Goal: Task Accomplishment & Management: Complete application form

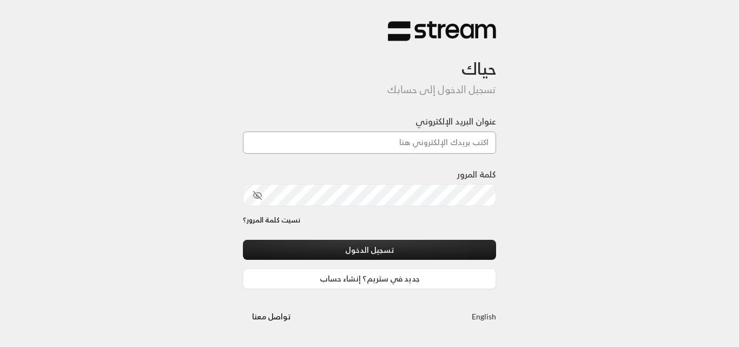
click at [415, 147] on input "عنوان البريد الإلكتروني" at bounding box center [369, 143] width 253 height 22
type input "[DOMAIN_NAME][EMAIL_ADDRESS][DOMAIN_NAME]"
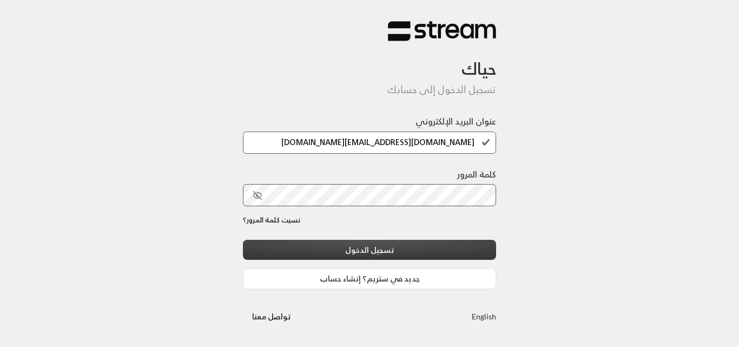
drag, startPoint x: 400, startPoint y: 229, endPoint x: 386, endPoint y: 247, distance: 22.7
click at [386, 247] on div "عنوان البريد الإلكتروني [DOMAIN_NAME][EMAIL_ADDRESS][DOMAIN_NAME] كلمة المرور ن…" at bounding box center [369, 202] width 253 height 174
click at [382, 251] on button "تسجيل الدخول" at bounding box center [369, 250] width 253 height 20
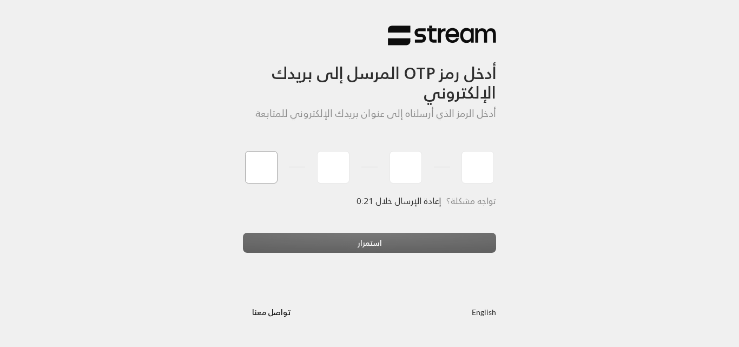
type input "5"
type input "0"
type input "5"
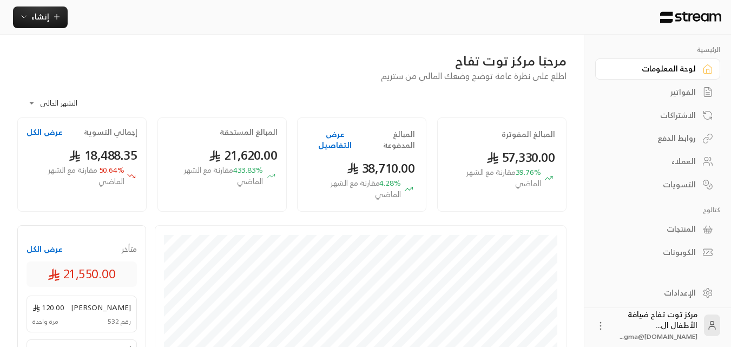
click at [679, 94] on div "الفواتير" at bounding box center [652, 92] width 87 height 11
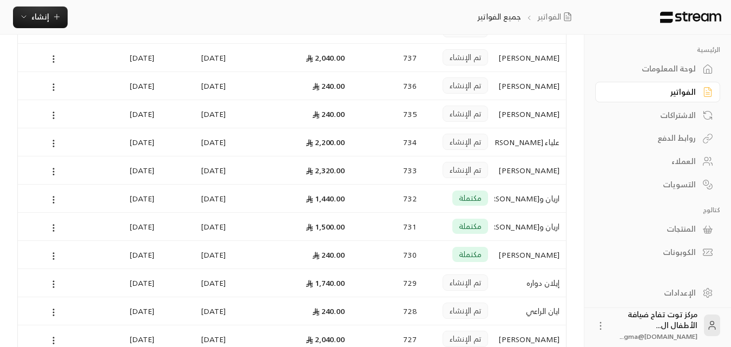
scroll to position [325, 0]
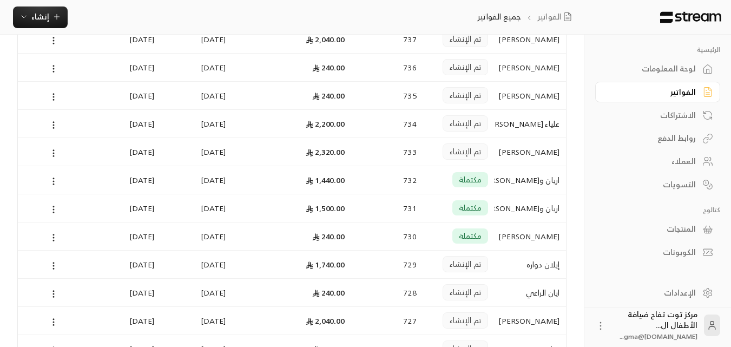
click at [532, 266] on div "إيلان دواره" at bounding box center [530, 265] width 58 height 28
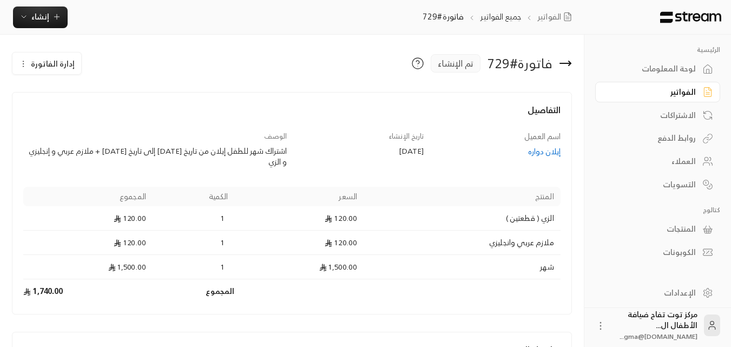
click at [555, 154] on div "إيلان دواره" at bounding box center [497, 151] width 127 height 11
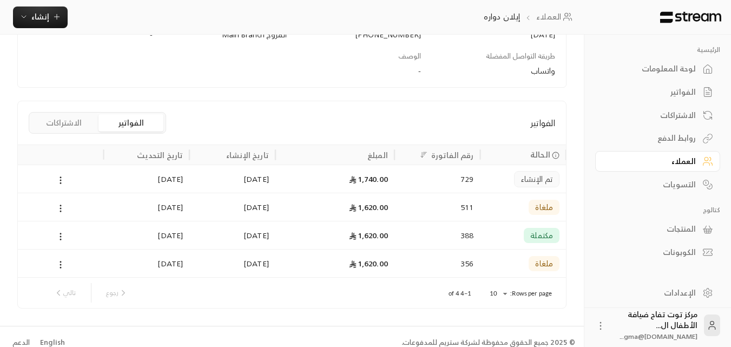
scroll to position [197, 0]
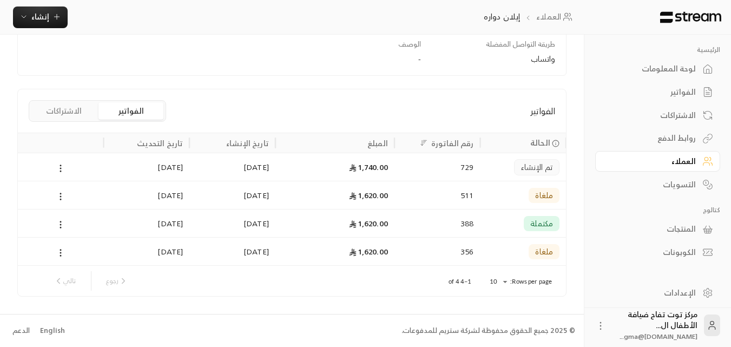
click at [378, 226] on div "1,620.00" at bounding box center [335, 223] width 106 height 28
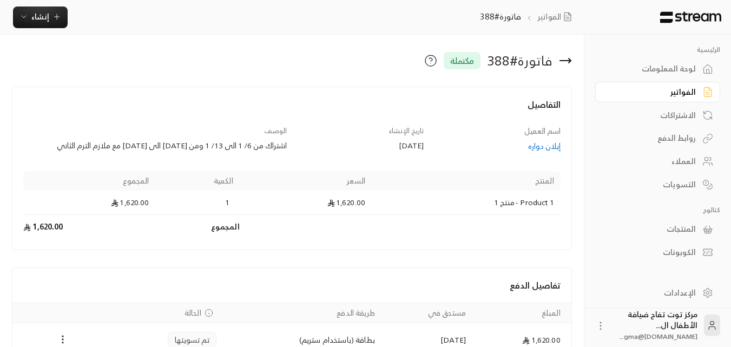
click at [568, 61] on icon at bounding box center [565, 61] width 11 height 0
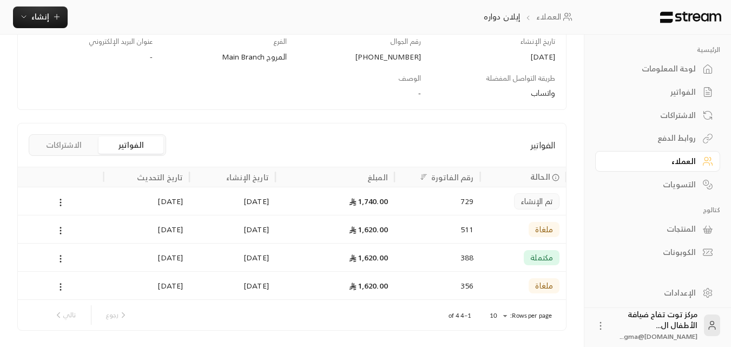
scroll to position [197, 0]
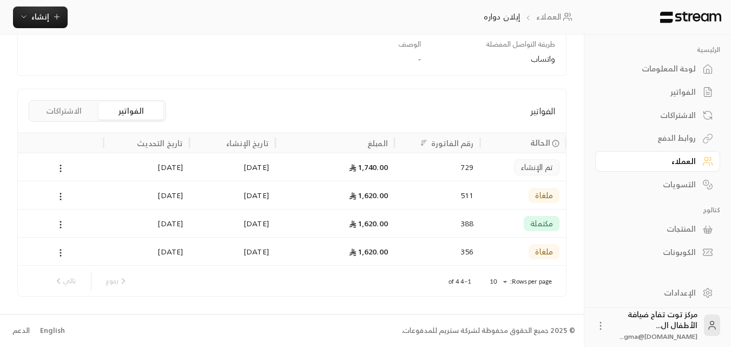
click at [546, 198] on span "ملغاة" at bounding box center [544, 195] width 18 height 11
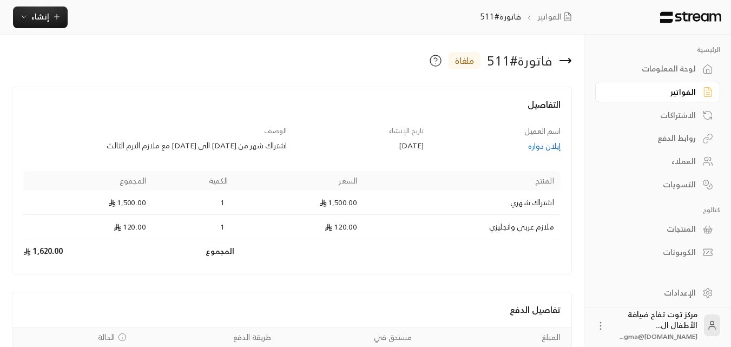
click at [551, 142] on div "إيلان دواره" at bounding box center [497, 146] width 127 height 11
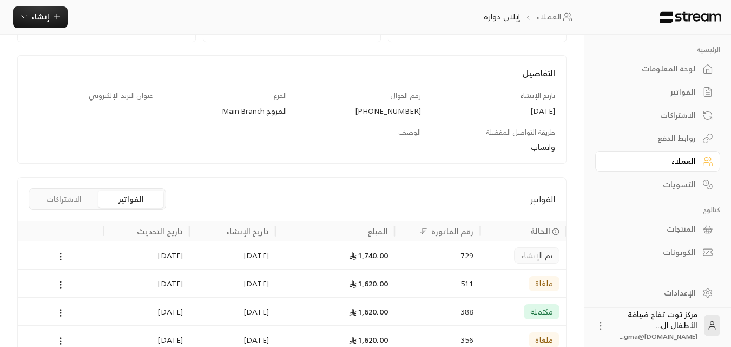
scroll to position [162, 0]
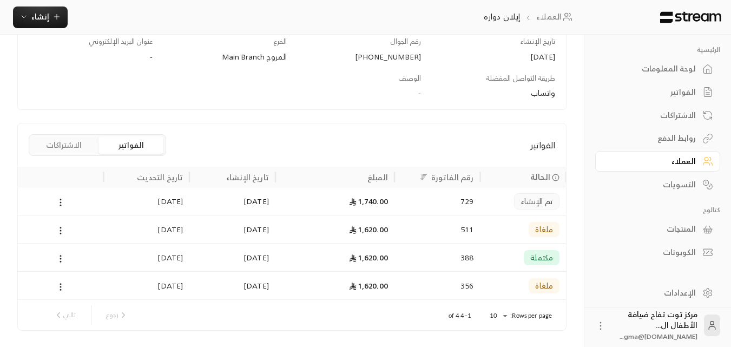
click at [534, 200] on span "تم الإنشاء" at bounding box center [536, 201] width 31 height 11
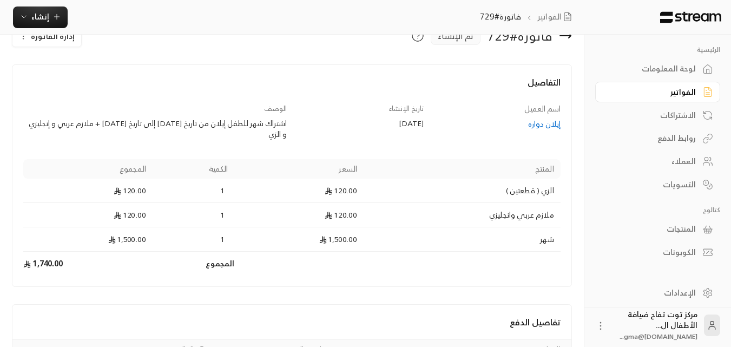
scroll to position [54, 0]
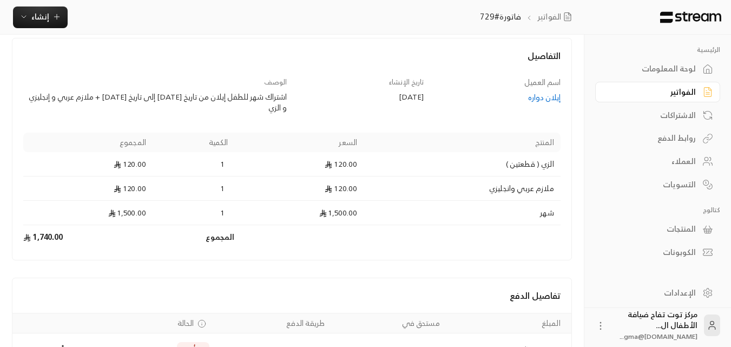
click at [544, 99] on div "إيلان دواره" at bounding box center [497, 97] width 127 height 11
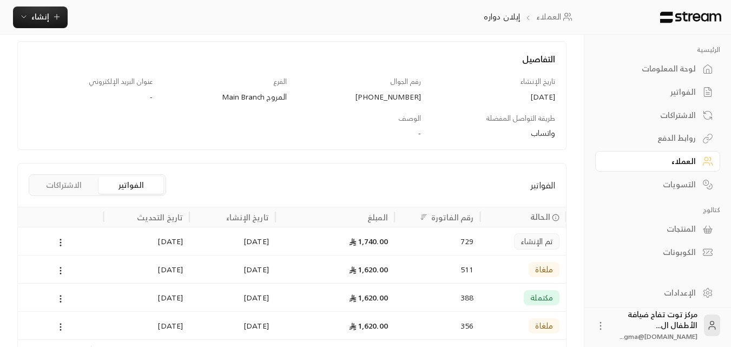
scroll to position [162, 0]
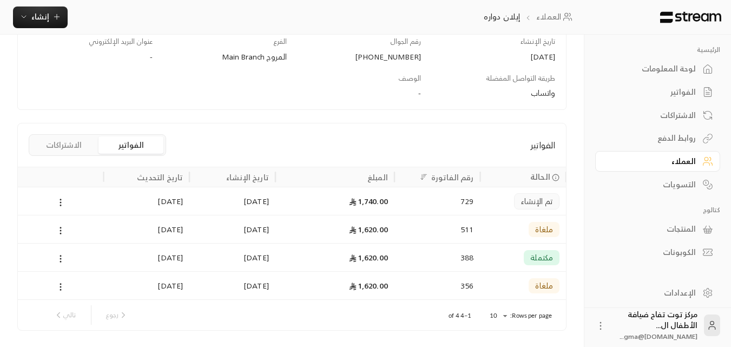
click at [539, 259] on span "مكتملة" at bounding box center [542, 257] width 23 height 11
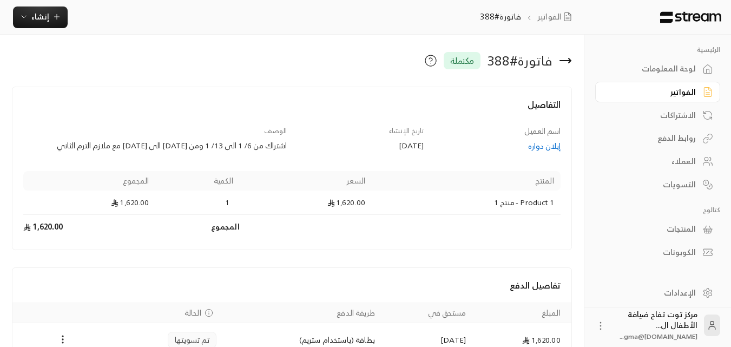
click at [549, 149] on div "إيلان دواره" at bounding box center [497, 146] width 127 height 11
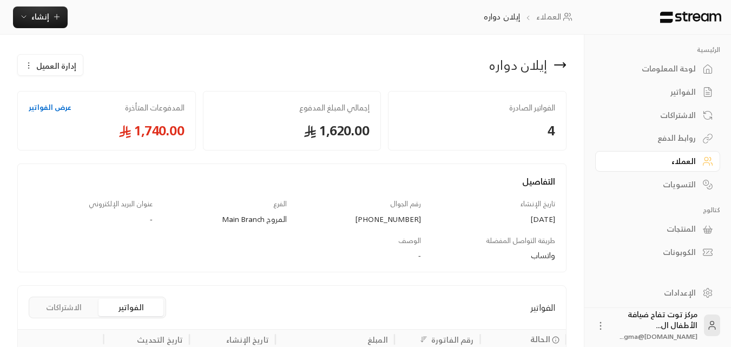
click at [564, 62] on icon at bounding box center [560, 64] width 13 height 13
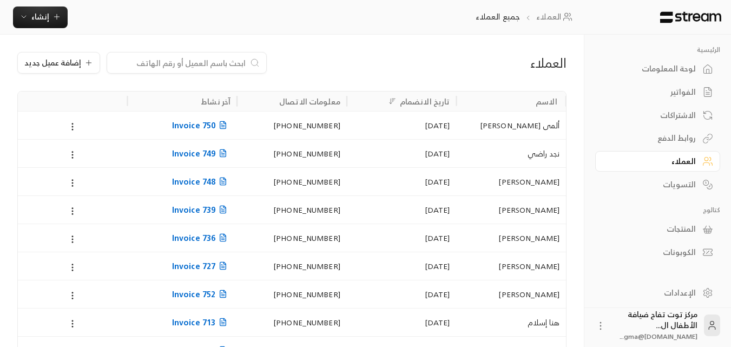
click at [676, 95] on div "الفواتير" at bounding box center [652, 92] width 87 height 11
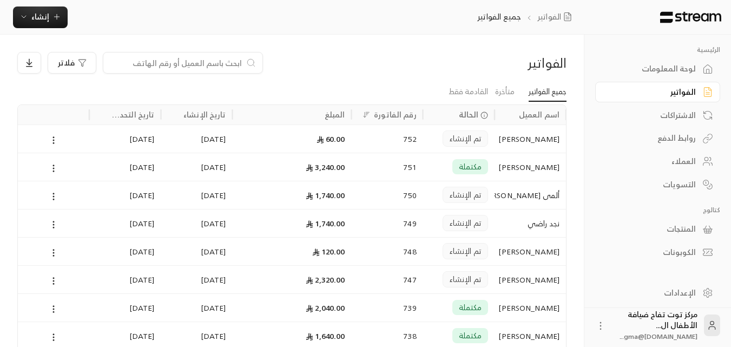
click at [235, 62] on input at bounding box center [176, 63] width 132 height 12
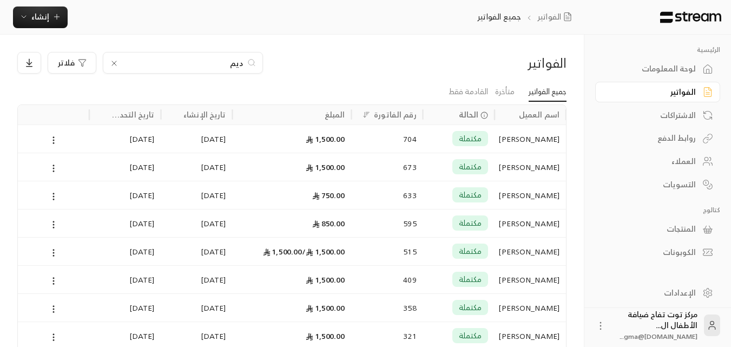
type input "ديم"
click at [514, 137] on div "[PERSON_NAME]" at bounding box center [530, 139] width 58 height 28
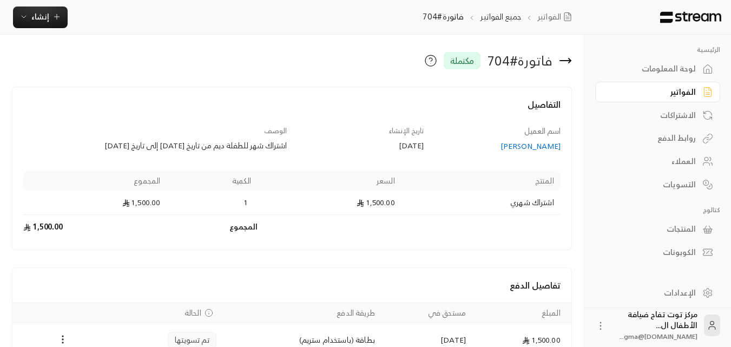
click at [564, 58] on icon at bounding box center [565, 60] width 13 height 13
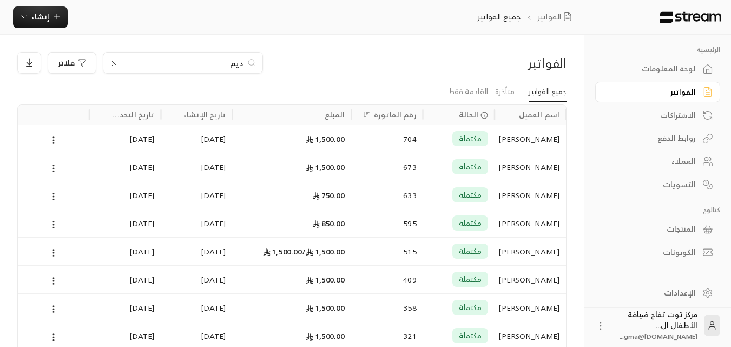
click at [113, 61] on icon at bounding box center [114, 63] width 9 height 9
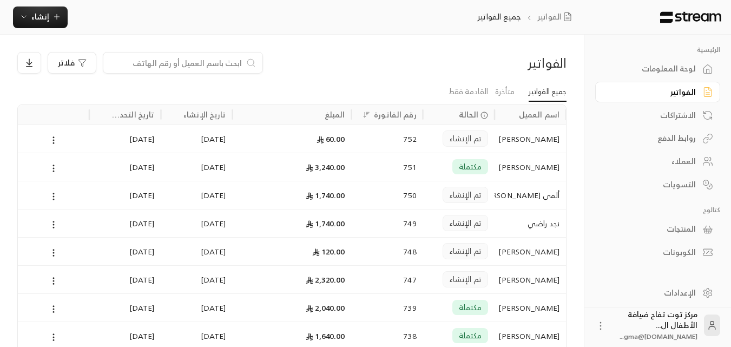
click at [199, 58] on input at bounding box center [176, 63] width 132 height 12
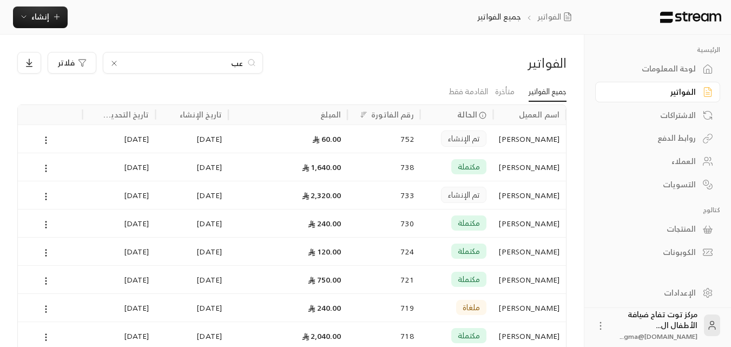
type input "ع"
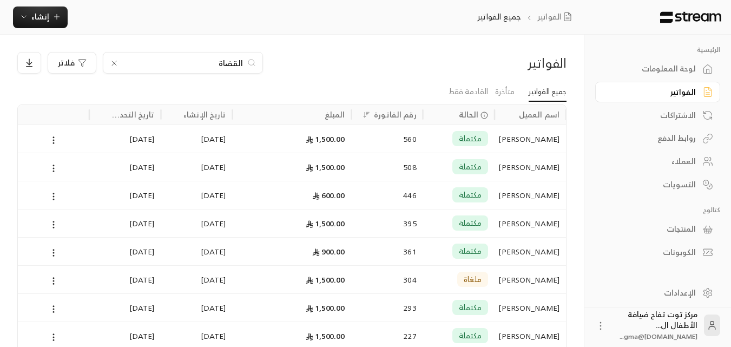
type input "القضاة"
click at [531, 142] on div "[PERSON_NAME]" at bounding box center [530, 139] width 58 height 28
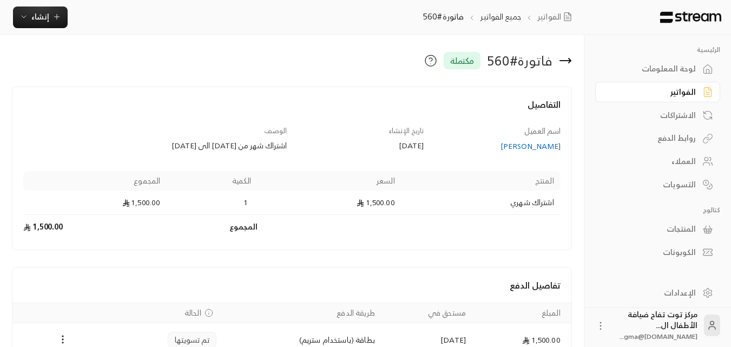
click at [531, 142] on div "[PERSON_NAME]" at bounding box center [497, 146] width 127 height 11
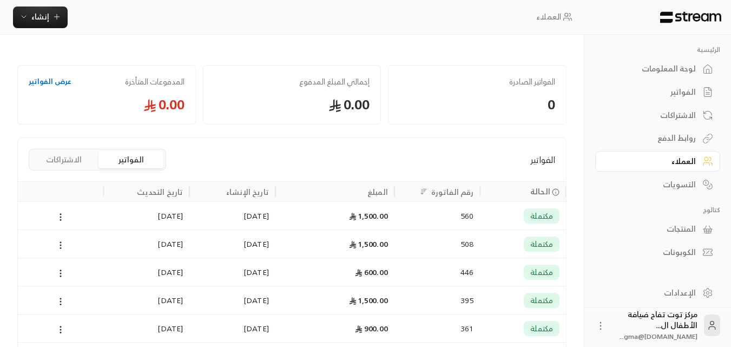
scroll to position [108, 0]
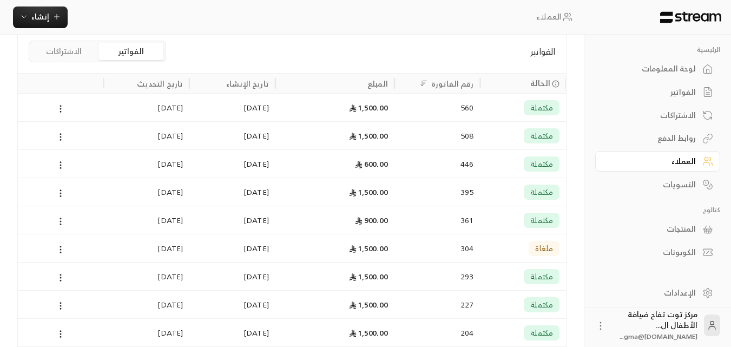
click at [505, 110] on div "مكتملة" at bounding box center [523, 108] width 73 height 28
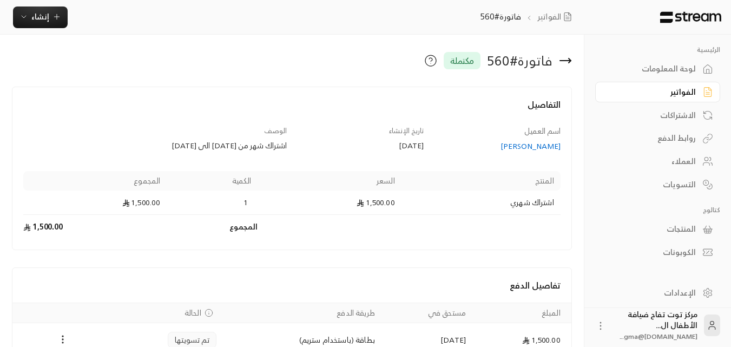
click at [570, 61] on icon at bounding box center [565, 61] width 11 height 0
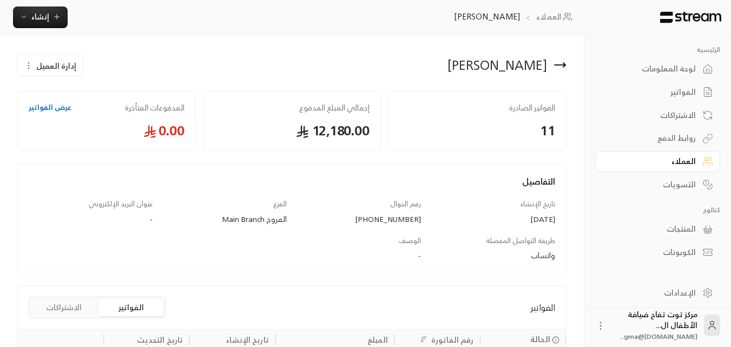
click at [690, 93] on div "الفواتير" at bounding box center [652, 92] width 87 height 11
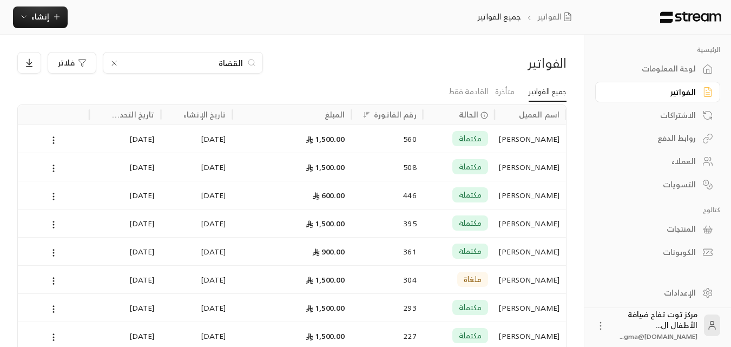
click at [114, 62] on icon at bounding box center [114, 63] width 9 height 9
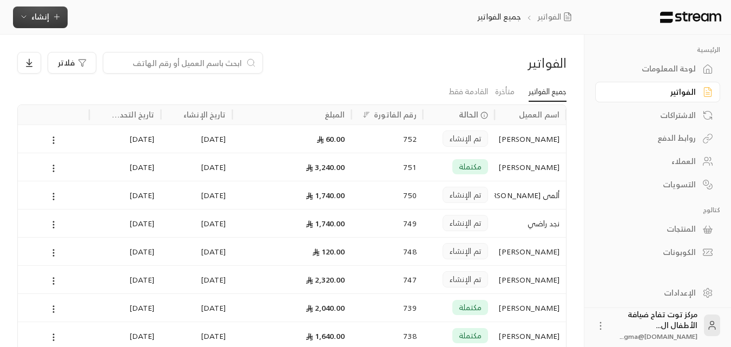
click at [56, 14] on icon "button" at bounding box center [57, 16] width 9 height 9
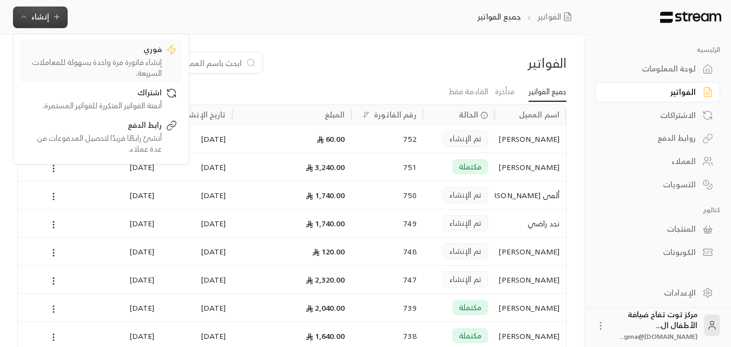
click at [119, 57] on div "إنشاء فاتورة مرة واحدة بسهولة للمعاملات السريعة." at bounding box center [93, 68] width 136 height 22
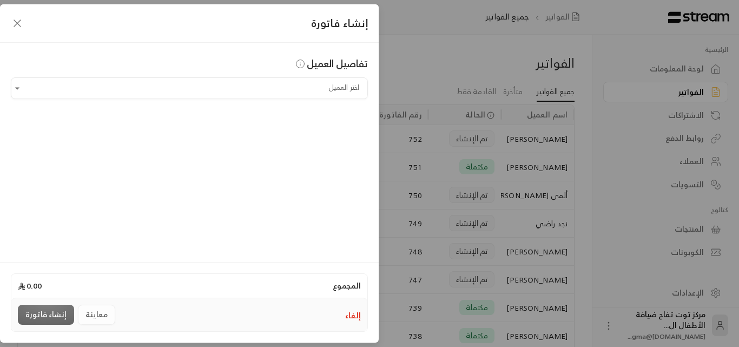
click at [300, 99] on div "تفاصيل العميل اختر العميل اختر العميل" at bounding box center [189, 151] width 379 height 216
click at [305, 93] on input "اختر العميل" at bounding box center [189, 88] width 357 height 19
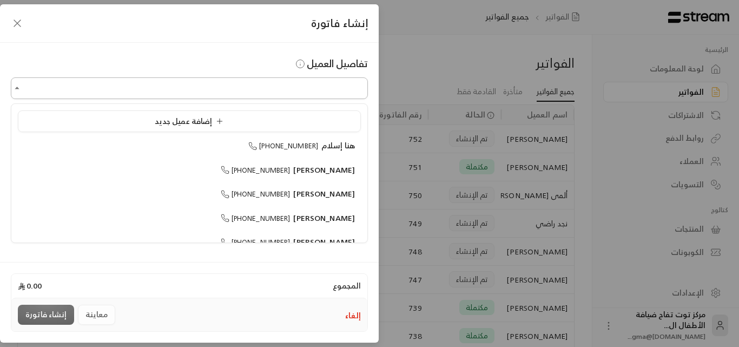
click at [310, 85] on input "اختر العميل" at bounding box center [189, 88] width 357 height 19
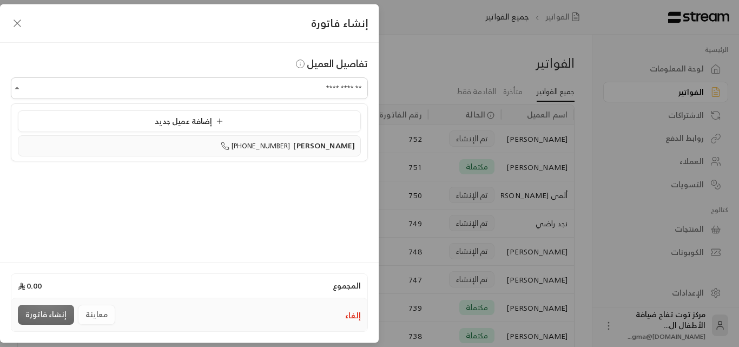
click at [324, 142] on span "[PERSON_NAME]" at bounding box center [324, 146] width 62 height 14
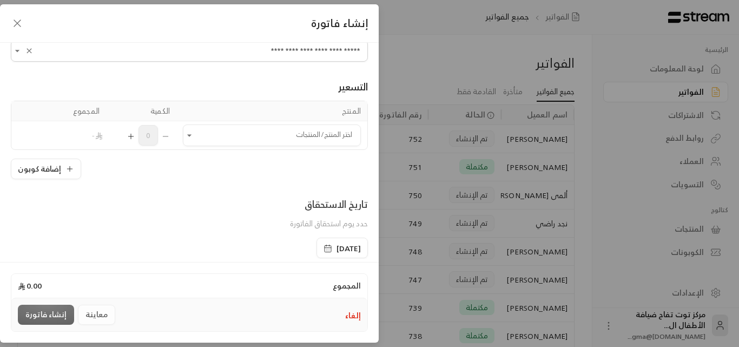
scroll to position [54, 0]
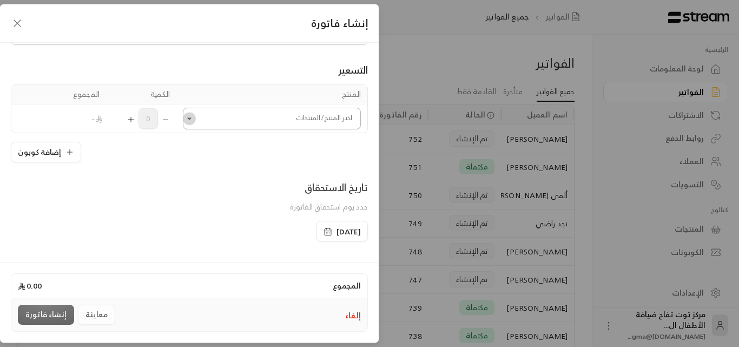
click at [195, 122] on icon "Open" at bounding box center [189, 118] width 11 height 11
type input "**********"
click at [193, 125] on input "اختر العميل" at bounding box center [272, 118] width 178 height 19
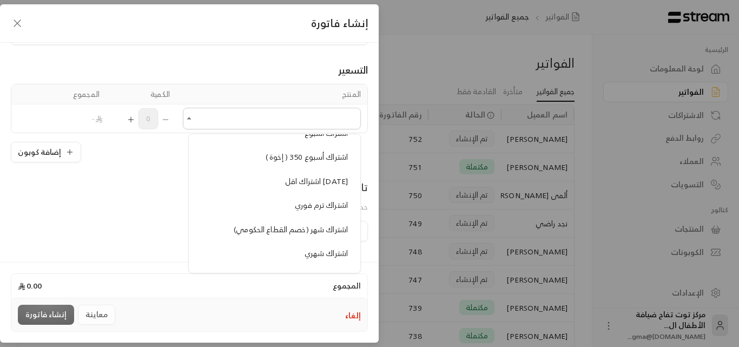
scroll to position [812, 0]
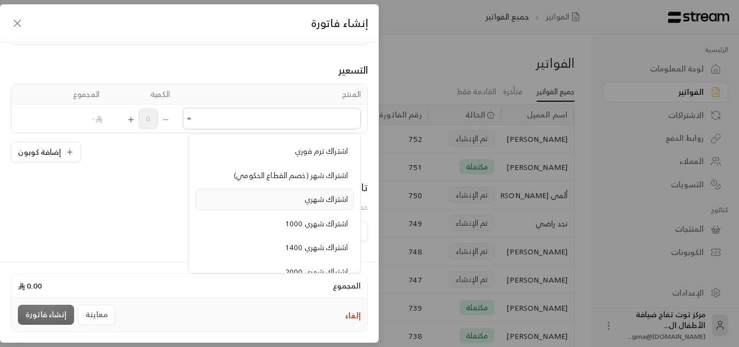
click at [323, 194] on span "اشتراك شهري" at bounding box center [326, 199] width 43 height 14
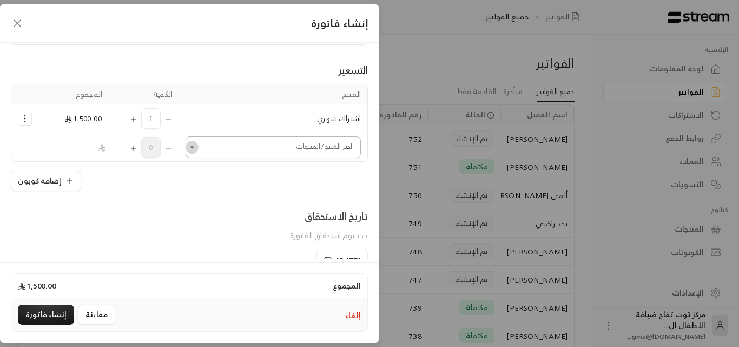
click at [195, 149] on icon "Open" at bounding box center [192, 147] width 11 height 11
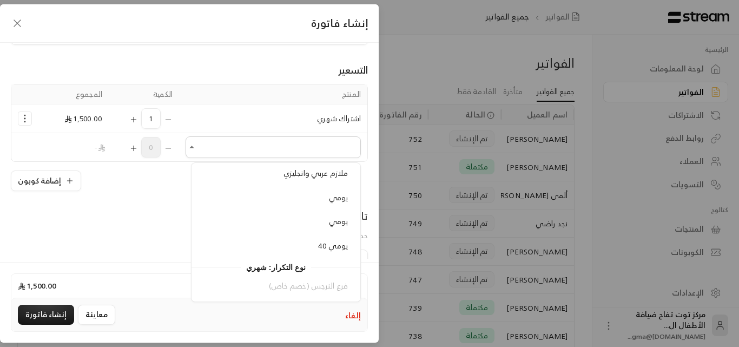
scroll to position [1137, 0]
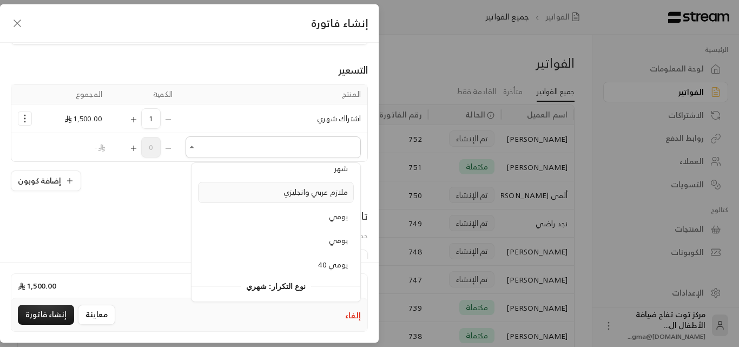
click at [310, 193] on span "ملازم عربي وانجليزي" at bounding box center [316, 192] width 64 height 14
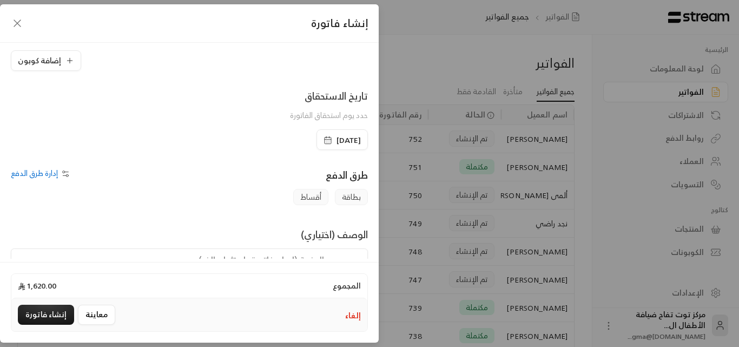
scroll to position [217, 0]
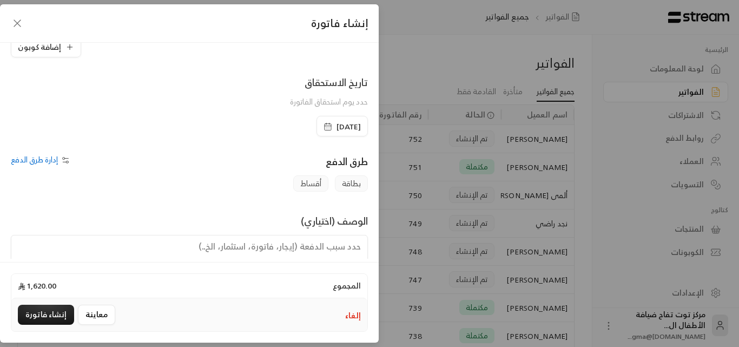
click at [337, 131] on span "[DATE]" at bounding box center [349, 126] width 24 height 11
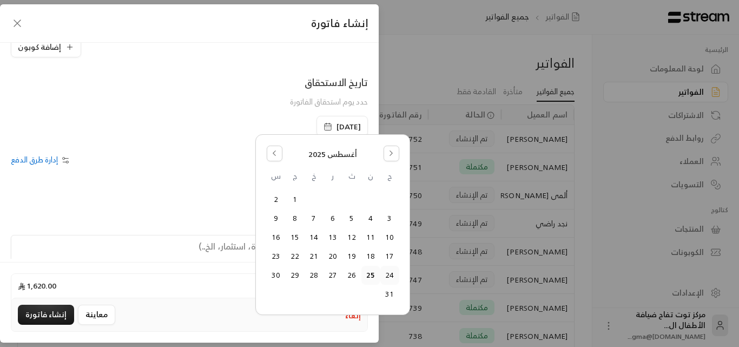
click at [389, 277] on button "24" at bounding box center [390, 275] width 18 height 18
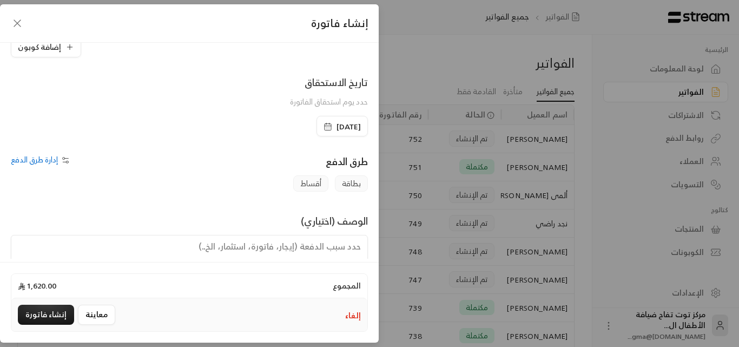
click at [299, 247] on textarea at bounding box center [189, 259] width 357 height 49
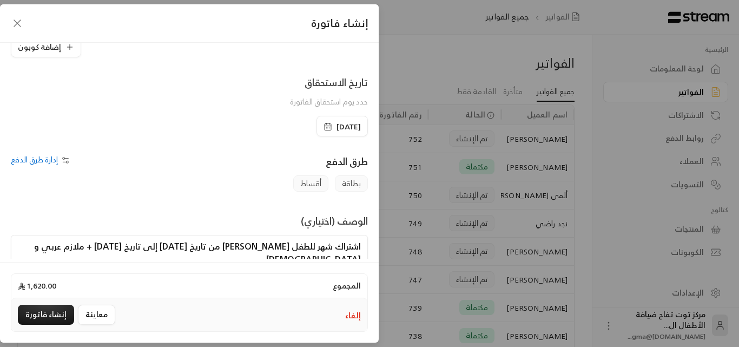
scroll to position [225, 0]
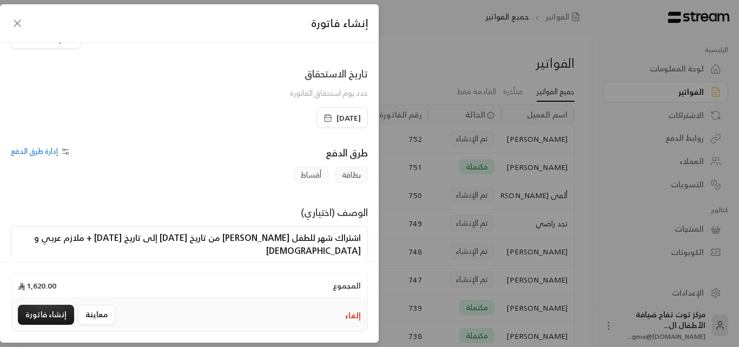
click at [300, 248] on textarea "اشتراك شهر للطفل [PERSON_NAME] من تاريخ [DATE] إلى تاريخ [DATE] + ملازم عربي و …" at bounding box center [189, 250] width 357 height 49
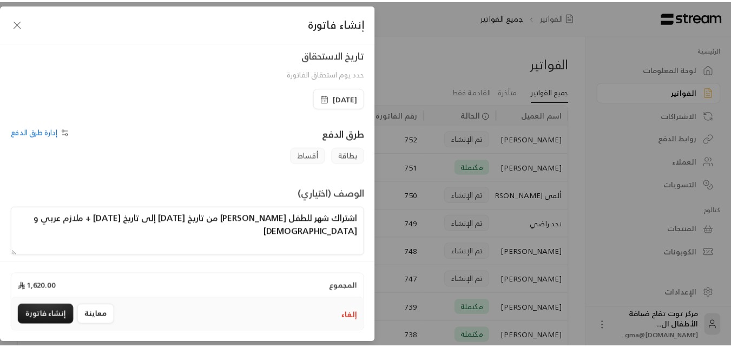
scroll to position [254, 0]
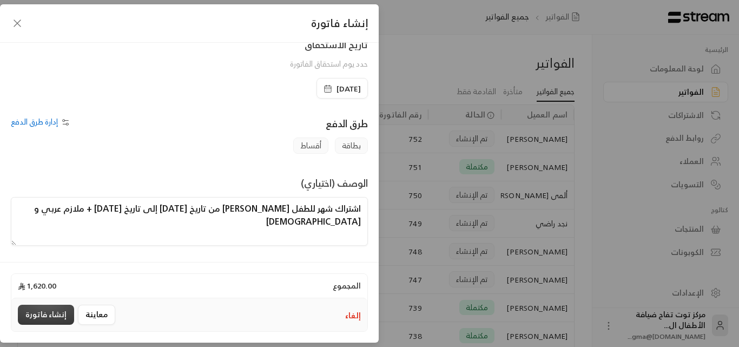
type textarea "اشتراك شهر للطفل [PERSON_NAME] من تاريخ [DATE] إلى تاريخ [DATE] + ملازم عربي و …"
click at [57, 316] on button "إنشاء فاتورة" at bounding box center [46, 315] width 56 height 20
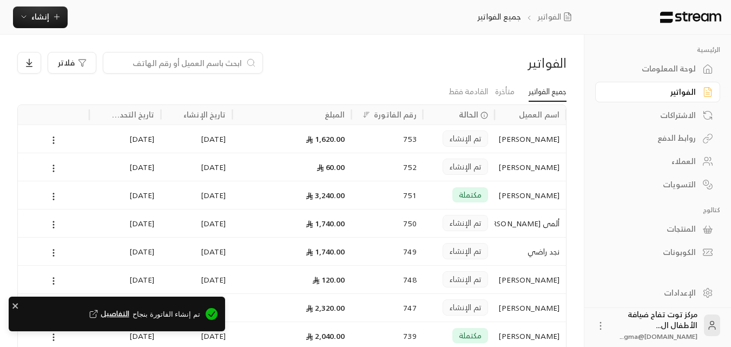
click at [541, 137] on div "[PERSON_NAME]" at bounding box center [530, 139] width 58 height 28
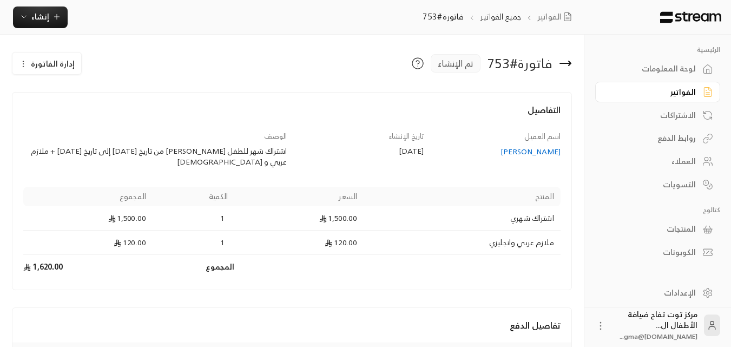
click at [570, 61] on icon at bounding box center [565, 63] width 13 height 13
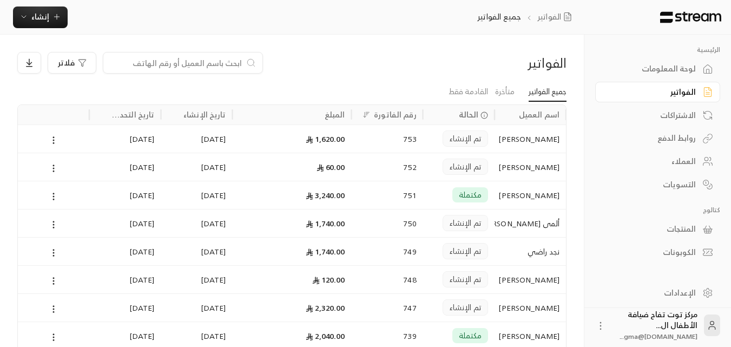
click at [184, 66] on input at bounding box center [176, 63] width 132 height 12
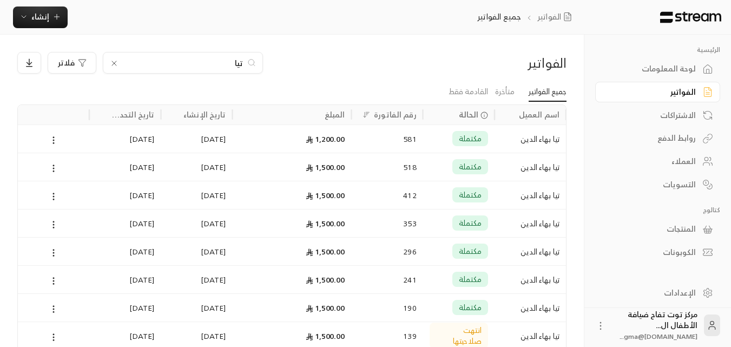
type input "تيا"
click at [527, 142] on div "تيا بهاء الدين" at bounding box center [530, 139] width 58 height 28
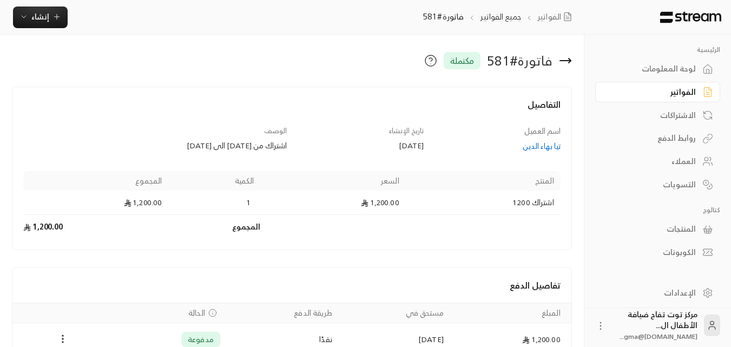
click at [542, 149] on div "تيا بهاء الدين" at bounding box center [497, 146] width 127 height 11
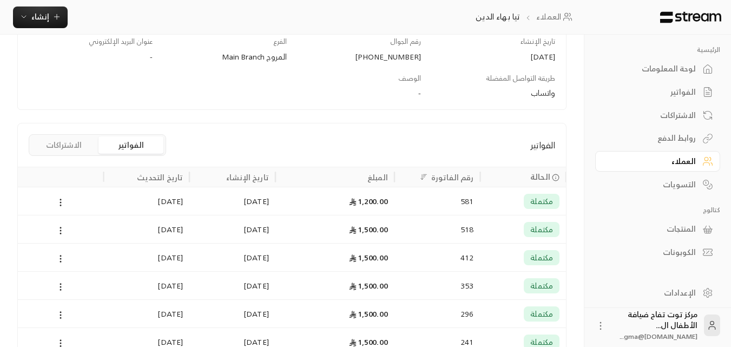
scroll to position [217, 0]
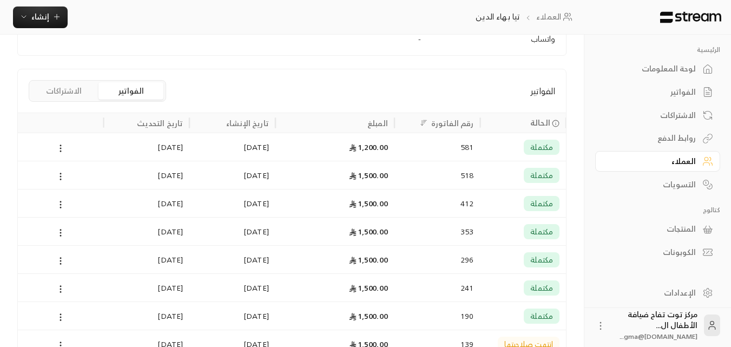
click at [305, 143] on div "1,200.00" at bounding box center [335, 147] width 106 height 28
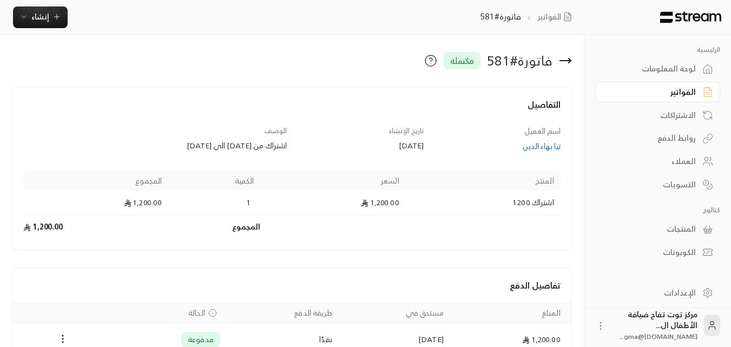
click at [560, 61] on icon at bounding box center [565, 61] width 11 height 0
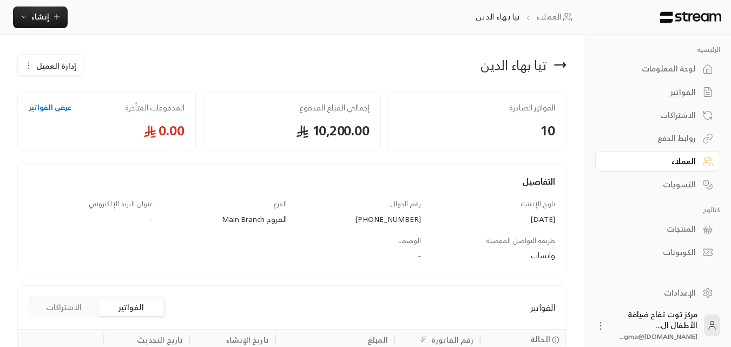
click at [556, 69] on icon at bounding box center [560, 64] width 13 height 13
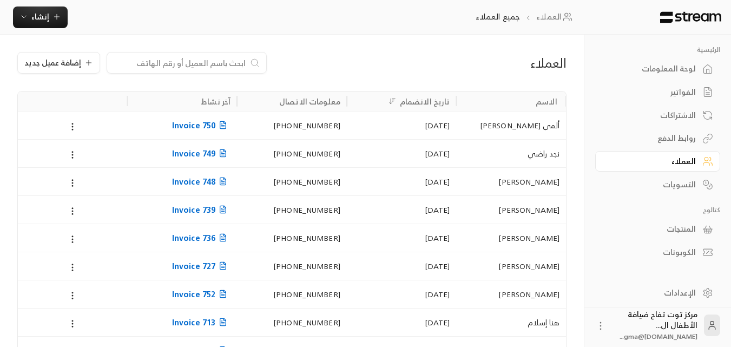
click at [223, 67] on input at bounding box center [180, 63] width 132 height 12
click at [47, 11] on span "إنشاء" at bounding box center [40, 17] width 18 height 14
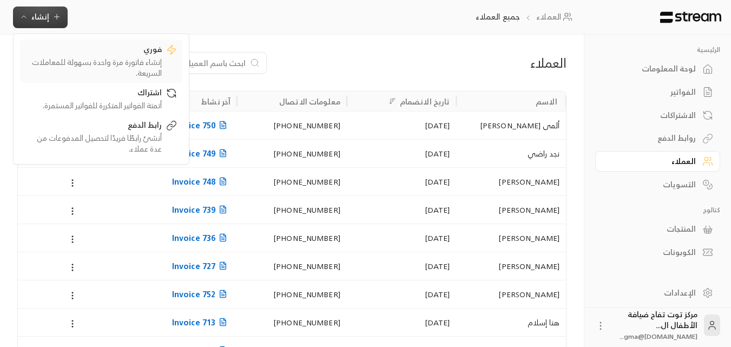
click at [106, 71] on div "إنشاء فاتورة مرة واحدة بسهولة للمعاملات السريعة." at bounding box center [93, 68] width 136 height 22
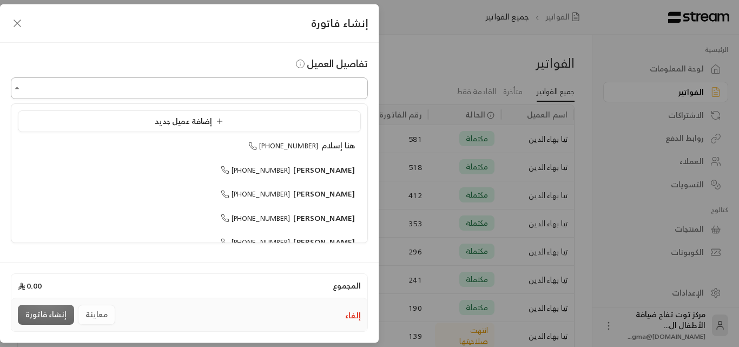
click at [302, 81] on input "اختر العميل" at bounding box center [189, 88] width 357 height 19
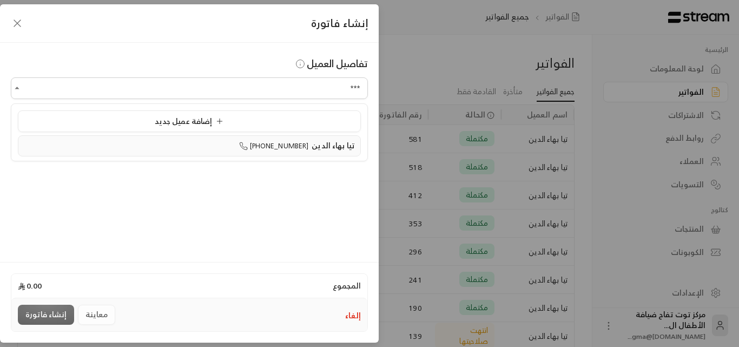
click at [324, 147] on span "تيا بهاء الدين" at bounding box center [333, 146] width 43 height 14
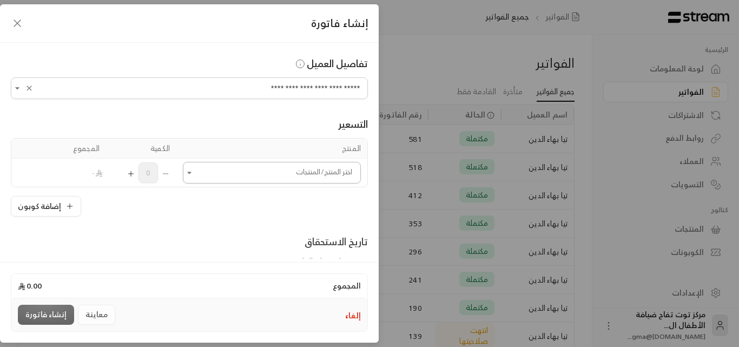
click at [194, 172] on icon "Open" at bounding box center [189, 172] width 11 height 11
type input "**********"
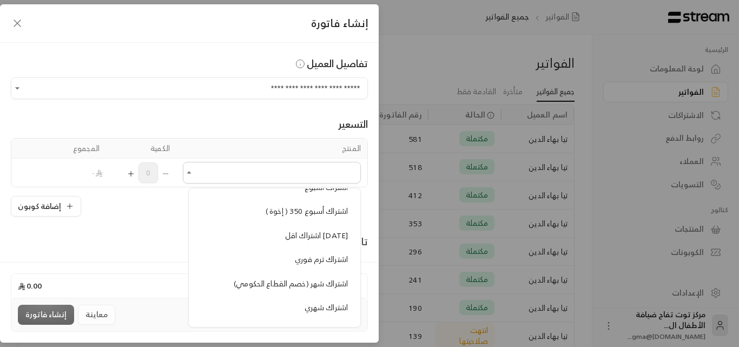
scroll to position [812, 0]
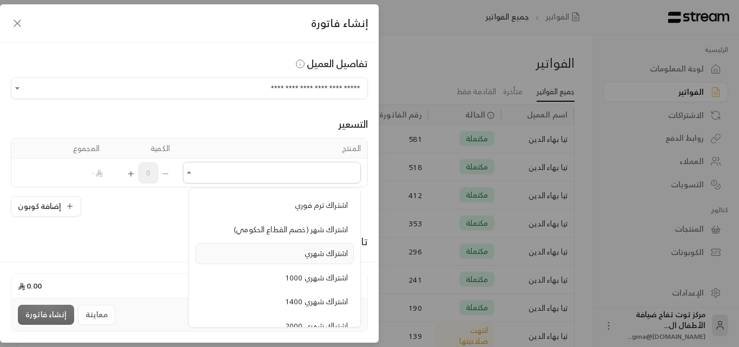
click at [312, 249] on span "اشتراك شهري" at bounding box center [326, 253] width 43 height 14
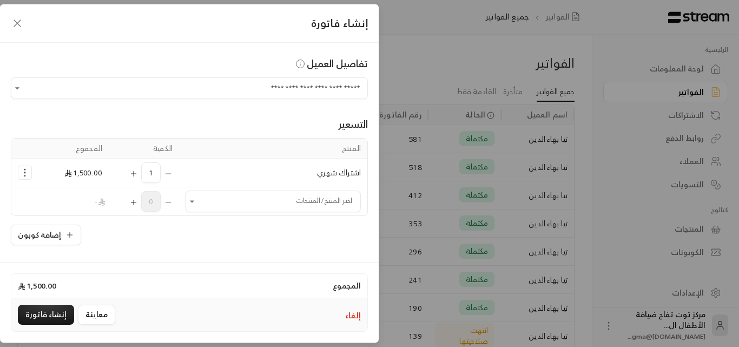
scroll to position [54, 0]
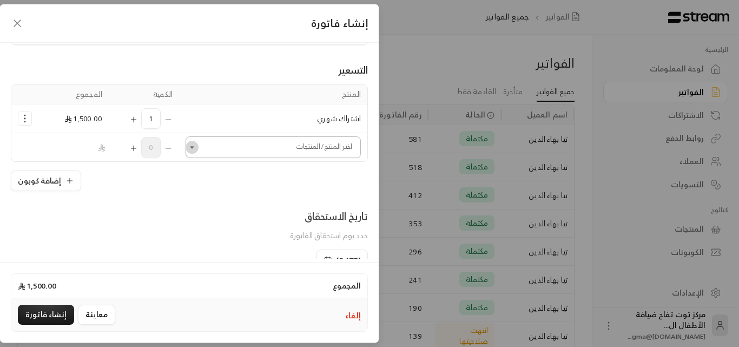
click at [198, 146] on icon "Open" at bounding box center [192, 147] width 11 height 11
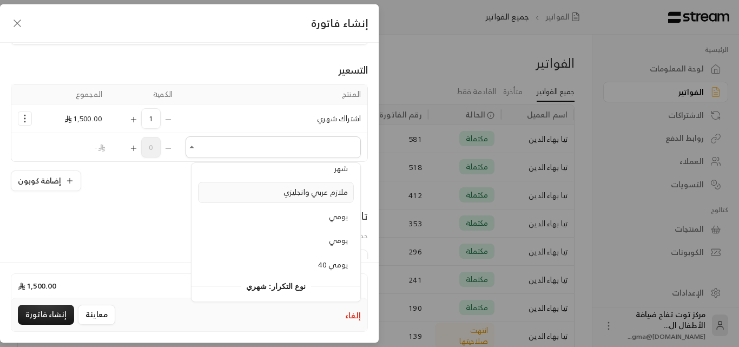
click at [303, 195] on span "ملازم عربي وانجليزي" at bounding box center [316, 192] width 64 height 14
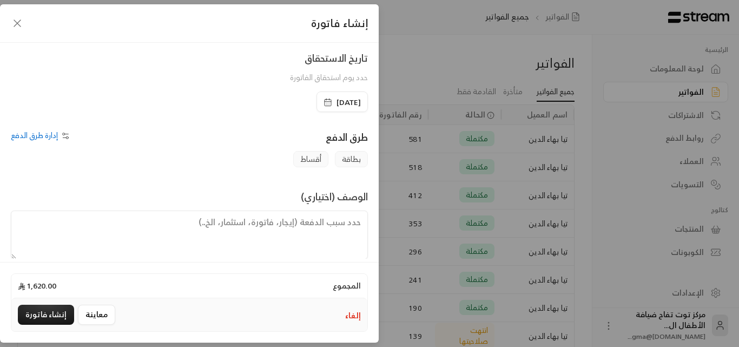
scroll to position [254, 0]
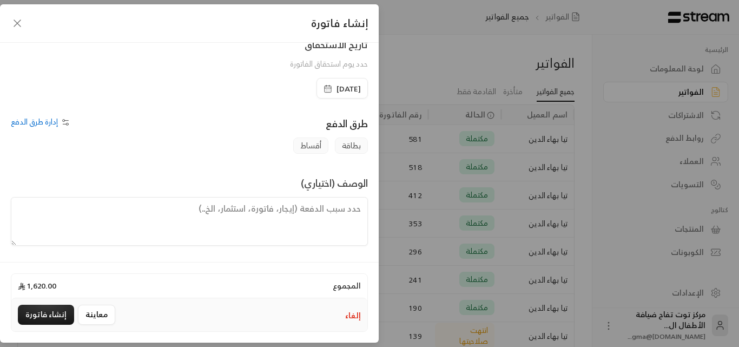
click at [337, 94] on span "[DATE]" at bounding box center [349, 88] width 24 height 11
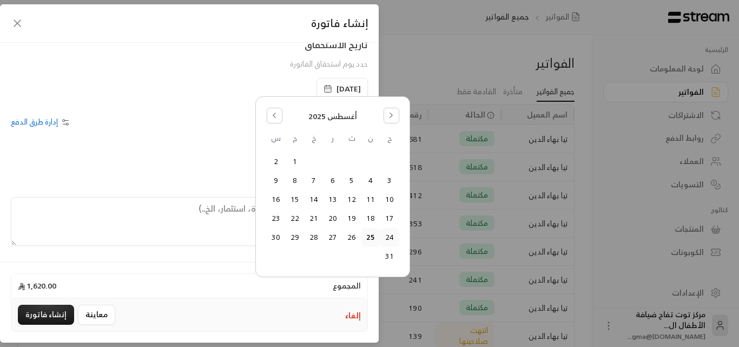
click at [394, 239] on button "24" at bounding box center [390, 237] width 18 height 18
